Goal: Task Accomplishment & Management: Use online tool/utility

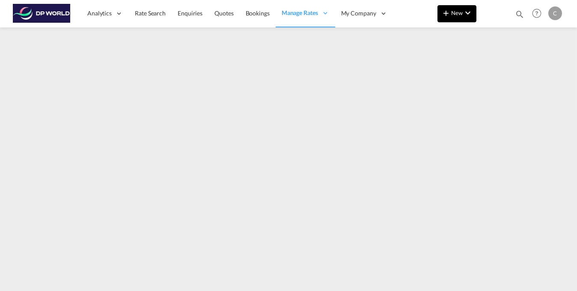
click at [466, 16] on md-icon "icon-chevron-down" at bounding box center [468, 13] width 10 height 10
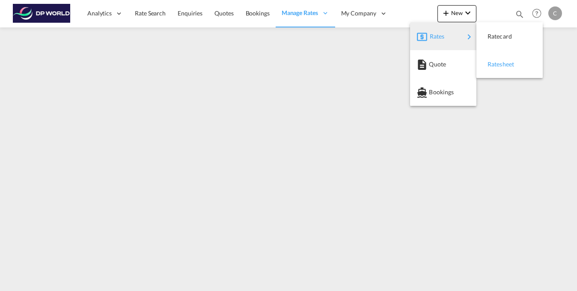
click at [517, 63] on div "Ratesheet" at bounding box center [504, 64] width 32 height 21
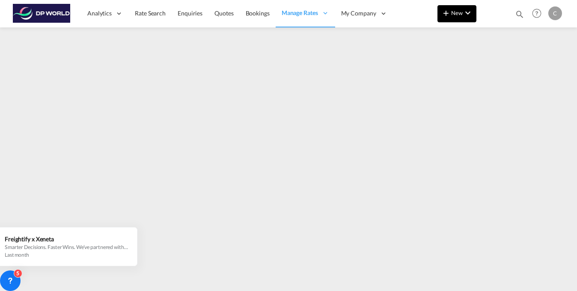
click at [468, 18] on md-icon "icon-chevron-down" at bounding box center [468, 13] width 10 height 10
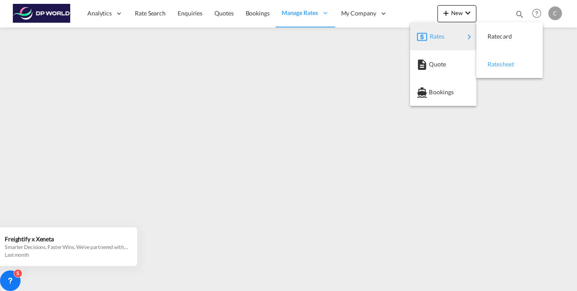
click at [497, 66] on span "Ratesheet" at bounding box center [492, 64] width 9 height 17
